Goal: Complete application form

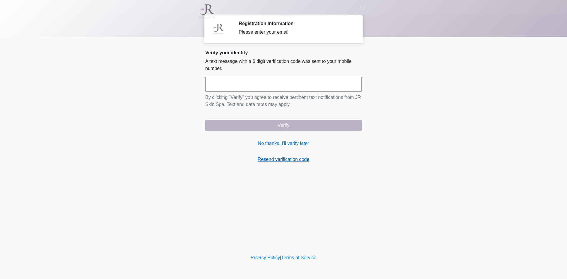
drag, startPoint x: 292, startPoint y: 144, endPoint x: 297, endPoint y: 156, distance: 13.5
click at [292, 144] on link "No thanks, I'll verify later" at bounding box center [283, 143] width 157 height 7
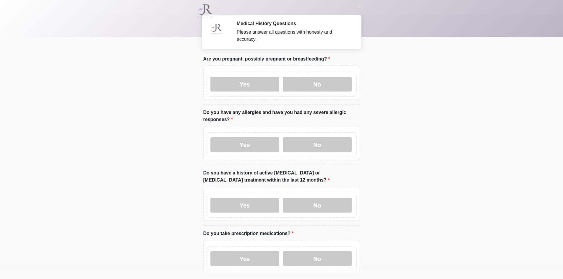
click at [438, 121] on body "‎ ‎ Medical History Questions Please answer all questions with honesty and accu…" at bounding box center [281, 139] width 563 height 279
click at [406, 144] on body "‎ ‎ Medical History Questions Please answer all questions with honesty and accu…" at bounding box center [281, 139] width 563 height 279
click at [220, 77] on label "Yes" at bounding box center [244, 84] width 69 height 15
drag, startPoint x: 240, startPoint y: 131, endPoint x: 241, endPoint y: 140, distance: 8.9
click at [240, 133] on div "Yes No" at bounding box center [281, 144] width 150 height 25
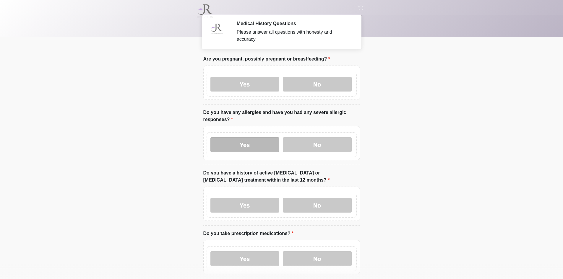
click at [241, 140] on label "Yes" at bounding box center [244, 144] width 69 height 15
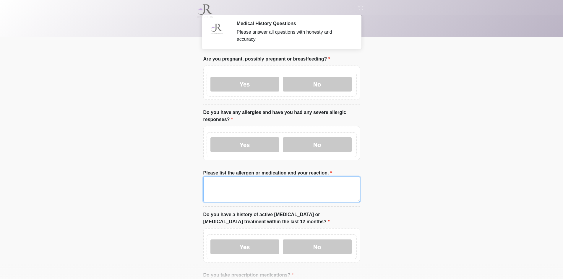
click at [240, 178] on textarea "Please list the allergen or medication and your reaction." at bounding box center [281, 189] width 157 height 25
type textarea "*"
drag, startPoint x: 254, startPoint y: 176, endPoint x: 40, endPoint y: 196, distance: 215.4
click at [44, 198] on body "‎ ‎ Medical History Questions Please answer all questions with honesty and accu…" at bounding box center [281, 139] width 563 height 279
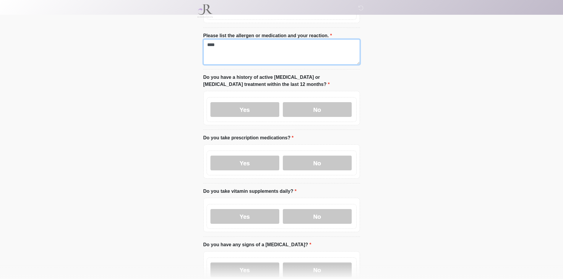
scroll to position [148, 0]
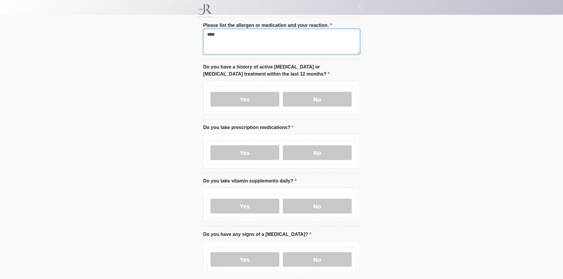
type textarea "****"
click at [232, 252] on label "Yes" at bounding box center [244, 259] width 69 height 15
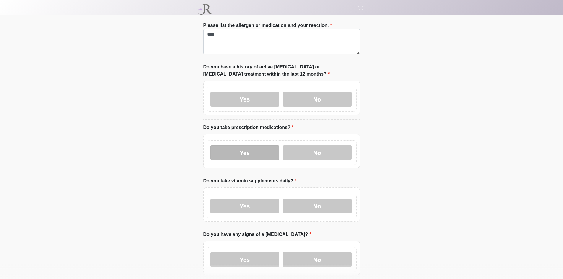
drag, startPoint x: 230, startPoint y: 204, endPoint x: 253, endPoint y: 146, distance: 62.1
click at [230, 203] on label "Yes" at bounding box center [244, 206] width 69 height 15
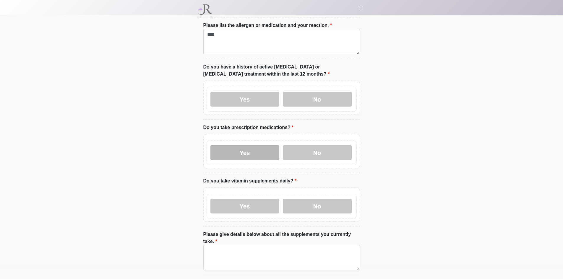
click at [253, 146] on label "Yes" at bounding box center [244, 152] width 69 height 15
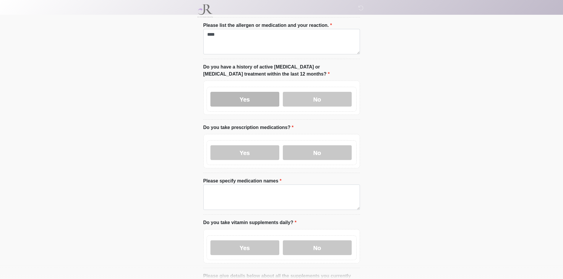
click at [255, 95] on label "Yes" at bounding box center [244, 99] width 69 height 15
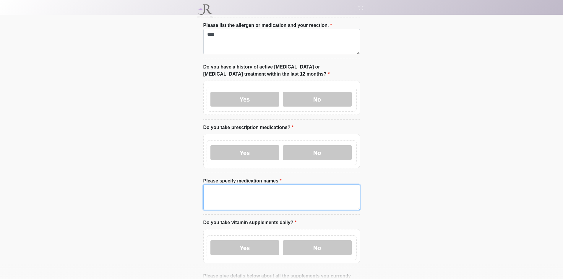
click at [268, 197] on textarea "Please specify medication names" at bounding box center [281, 197] width 157 height 25
paste textarea "****"
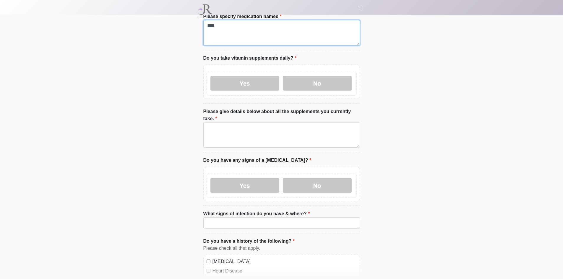
scroll to position [325, 0]
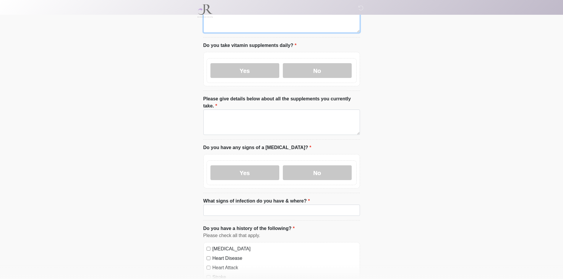
type textarea "****"
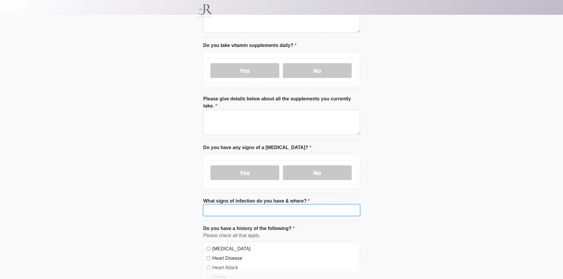
drag, startPoint x: 252, startPoint y: 194, endPoint x: 243, endPoint y: 144, distance: 51.2
click at [251, 205] on input "What signs of infection do you have & where?" at bounding box center [281, 210] width 157 height 11
paste input "****"
type input "****"
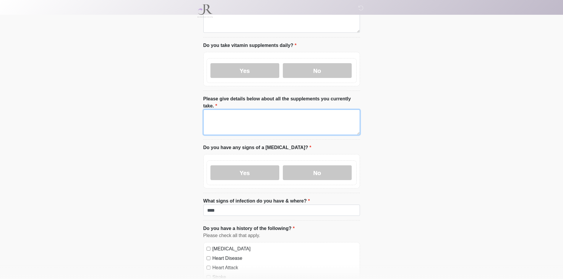
click at [242, 114] on textarea "Please give details below about all the supplements you currently take." at bounding box center [281, 122] width 157 height 25
paste textarea "****"
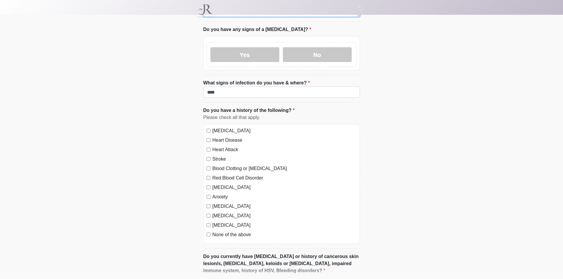
type textarea "****"
click at [220, 127] on label "[MEDICAL_DATA]" at bounding box center [284, 130] width 144 height 7
click at [222, 137] on label "Heart Disease" at bounding box center [284, 140] width 144 height 7
click at [222, 146] on label "Heart Attack" at bounding box center [284, 149] width 144 height 7
click at [221, 156] on label "Stroke" at bounding box center [284, 159] width 144 height 7
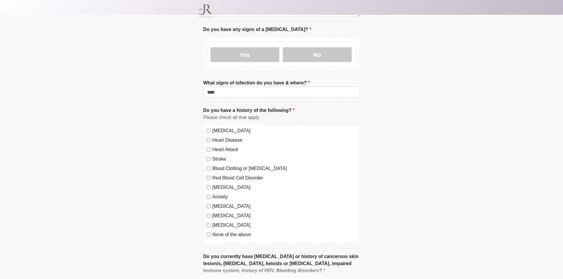
click at [224, 165] on label "Blood Clotting or [MEDICAL_DATA]" at bounding box center [284, 168] width 144 height 7
click at [222, 175] on label "Red Blood Cell Disorder" at bounding box center [284, 178] width 144 height 7
click at [220, 184] on label "[MEDICAL_DATA]" at bounding box center [284, 187] width 144 height 7
click at [220, 188] on div "[MEDICAL_DATA] Heart Disease Heart Attack Stroke Blood Clotting or [MEDICAL_DAT…" at bounding box center [281, 184] width 157 height 120
click at [220, 203] on label "[MEDICAL_DATA]" at bounding box center [284, 206] width 144 height 7
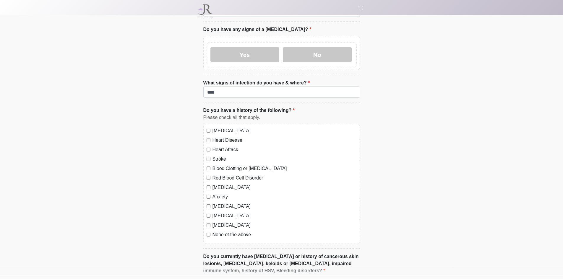
click at [219, 193] on label "Anxiety" at bounding box center [284, 196] width 144 height 7
click at [219, 212] on label "[MEDICAL_DATA]" at bounding box center [284, 215] width 144 height 7
click at [219, 222] on label "[MEDICAL_DATA]" at bounding box center [284, 225] width 144 height 7
click at [219, 231] on label "None of the above" at bounding box center [284, 234] width 144 height 7
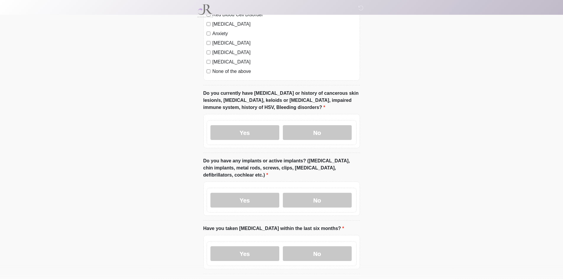
scroll to position [620, 0]
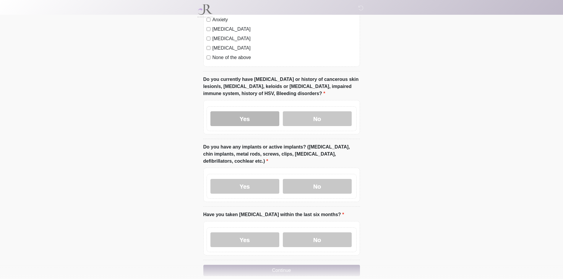
click at [253, 111] on label "Yes" at bounding box center [244, 118] width 69 height 15
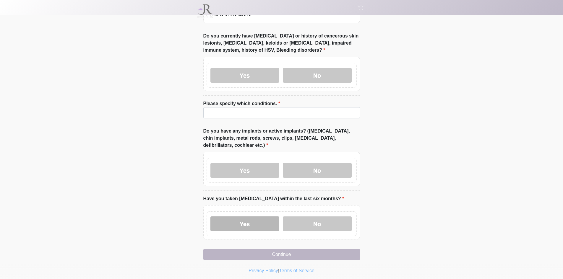
scroll to position [664, 0]
drag, startPoint x: 224, startPoint y: 209, endPoint x: 232, endPoint y: 192, distance: 19.3
click at [224, 216] on label "Yes" at bounding box center [244, 223] width 69 height 15
click at [239, 158] on div "Yes No" at bounding box center [281, 170] width 150 height 25
click at [237, 163] on label "Yes" at bounding box center [244, 170] width 69 height 15
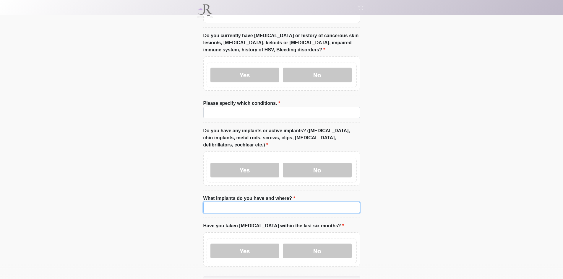
click at [237, 202] on input "What implants do you have and where?" at bounding box center [281, 207] width 157 height 11
paste input "****"
type input "****"
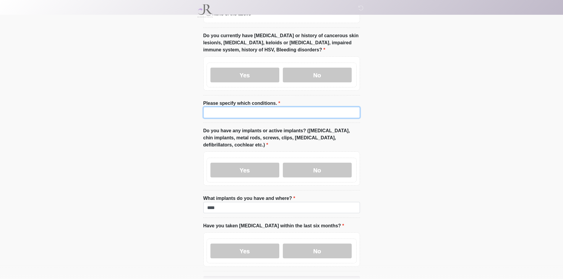
click at [247, 107] on input "Please specify which conditions." at bounding box center [281, 112] width 157 height 11
paste input "****"
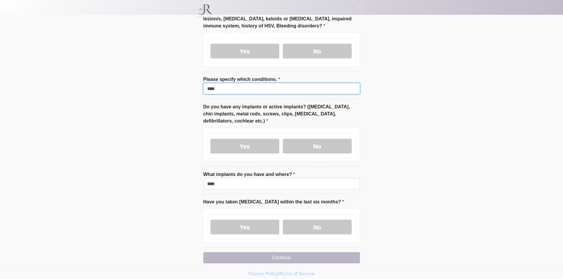
scroll to position [691, 0]
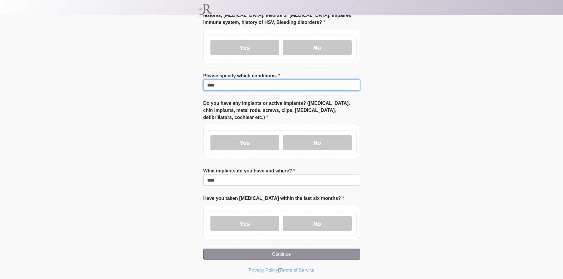
type input "****"
click at [231, 249] on button "Continue" at bounding box center [281, 254] width 157 height 11
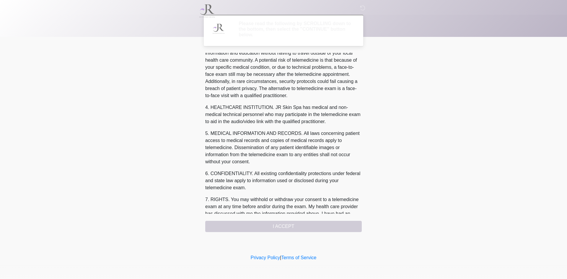
scroll to position [182, 0]
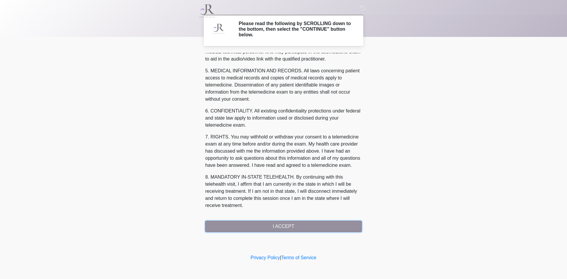
click at [330, 227] on button "I ACCEPT" at bounding box center [283, 226] width 157 height 11
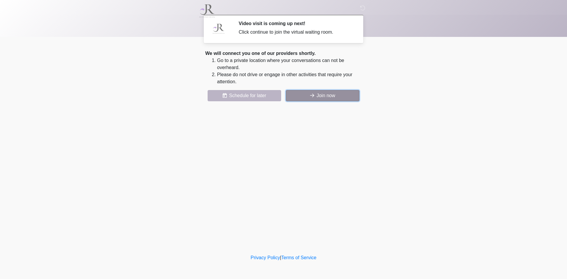
click at [322, 96] on button "Join now" at bounding box center [323, 95] width 74 height 11
